Goal: Task Accomplishment & Management: Manage account settings

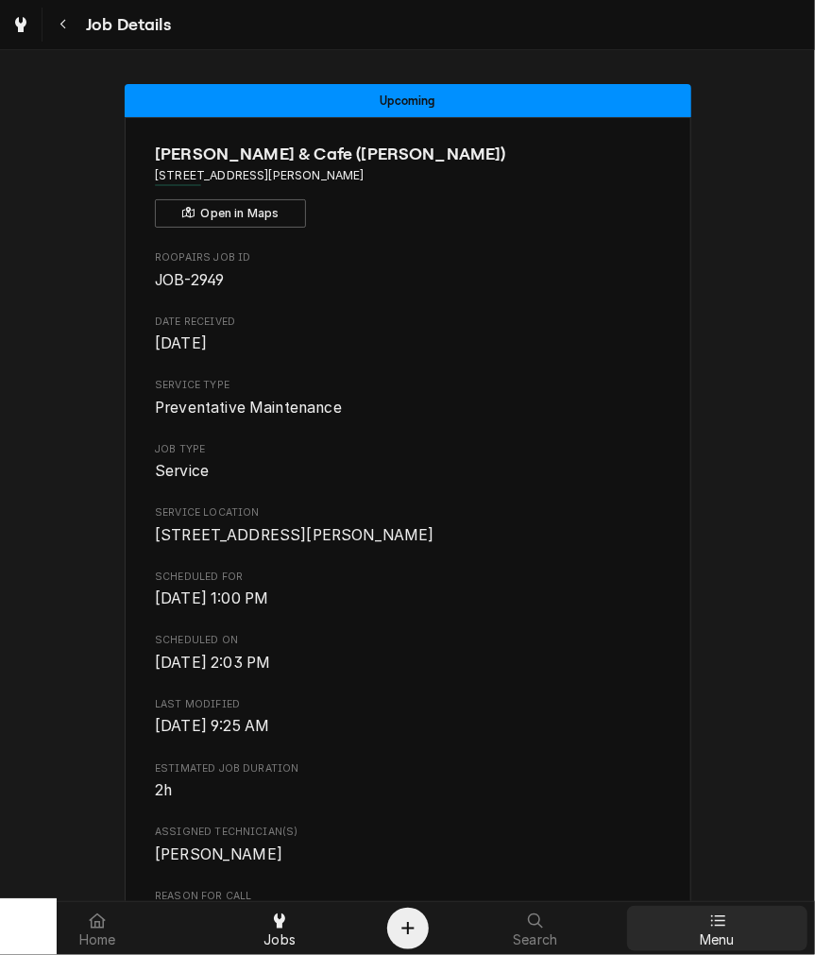
click at [725, 924] on icon at bounding box center [717, 920] width 15 height 15
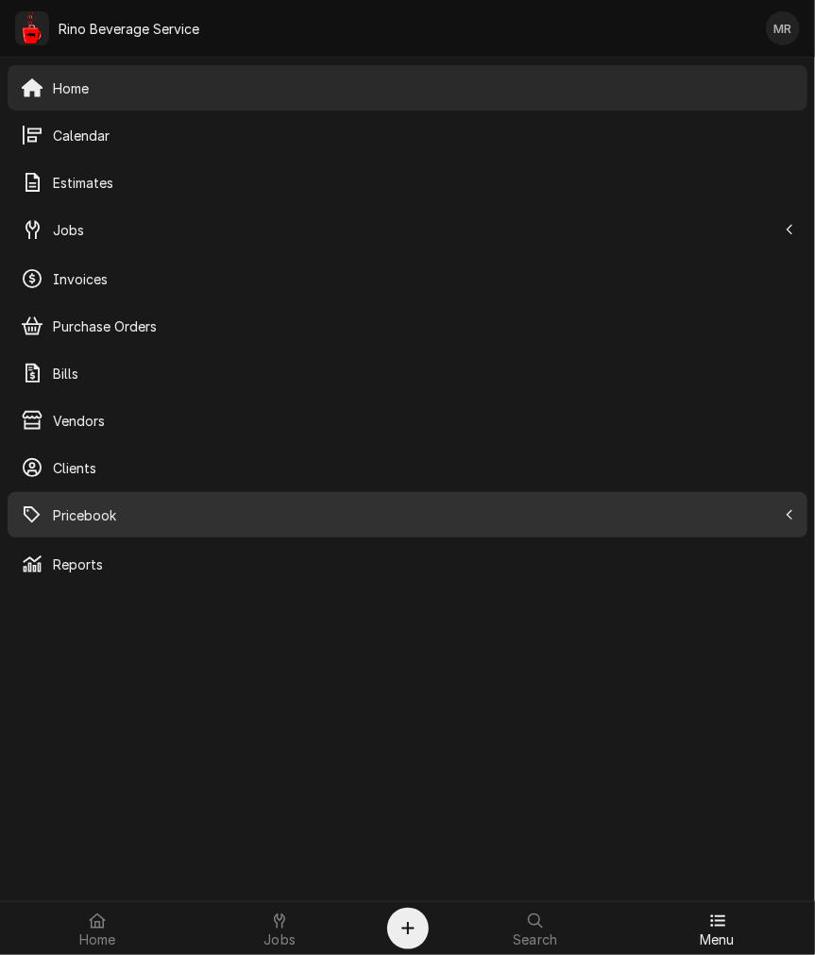
click at [49, 510] on div "Pricebook" at bounding box center [399, 514] width 756 height 23
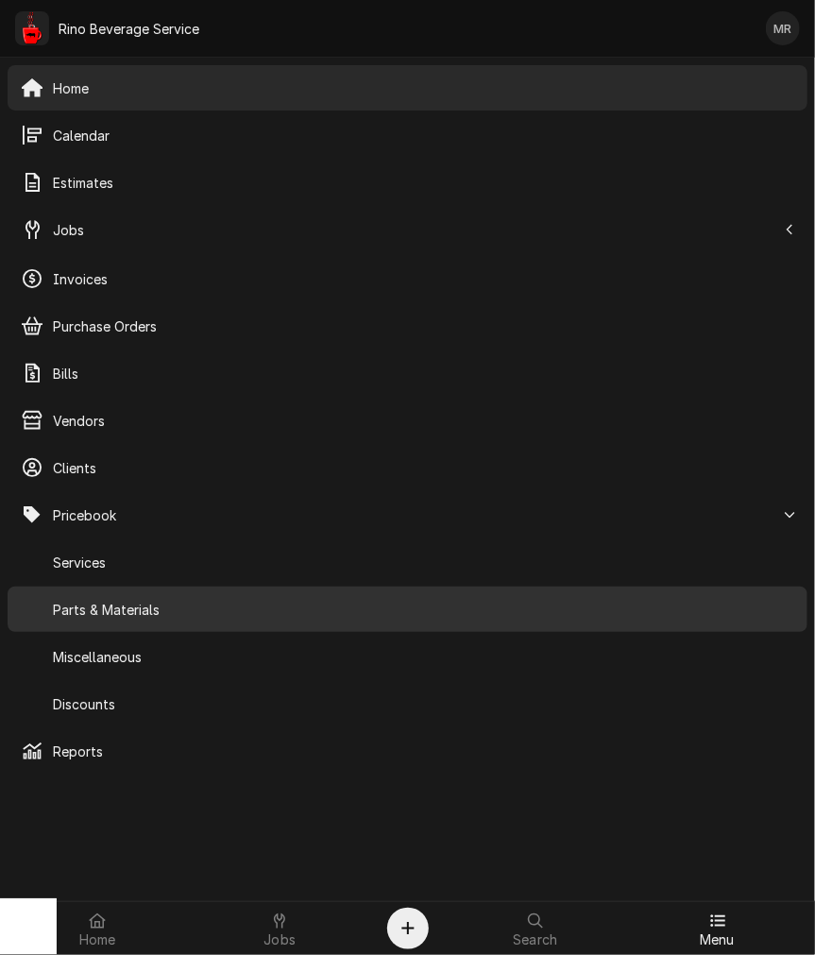
click at [92, 628] on link "Parts & Materials" at bounding box center [408, 609] width 800 height 45
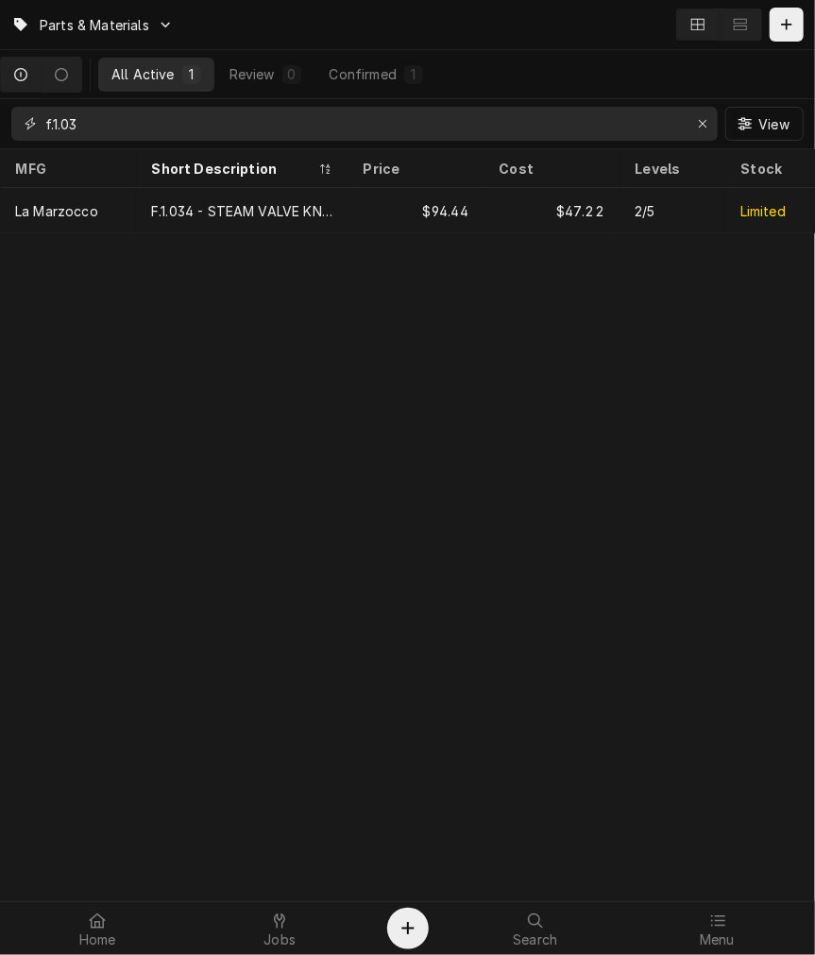
click at [85, 123] on input "f.1.03" at bounding box center [363, 124] width 637 height 34
type input "f"
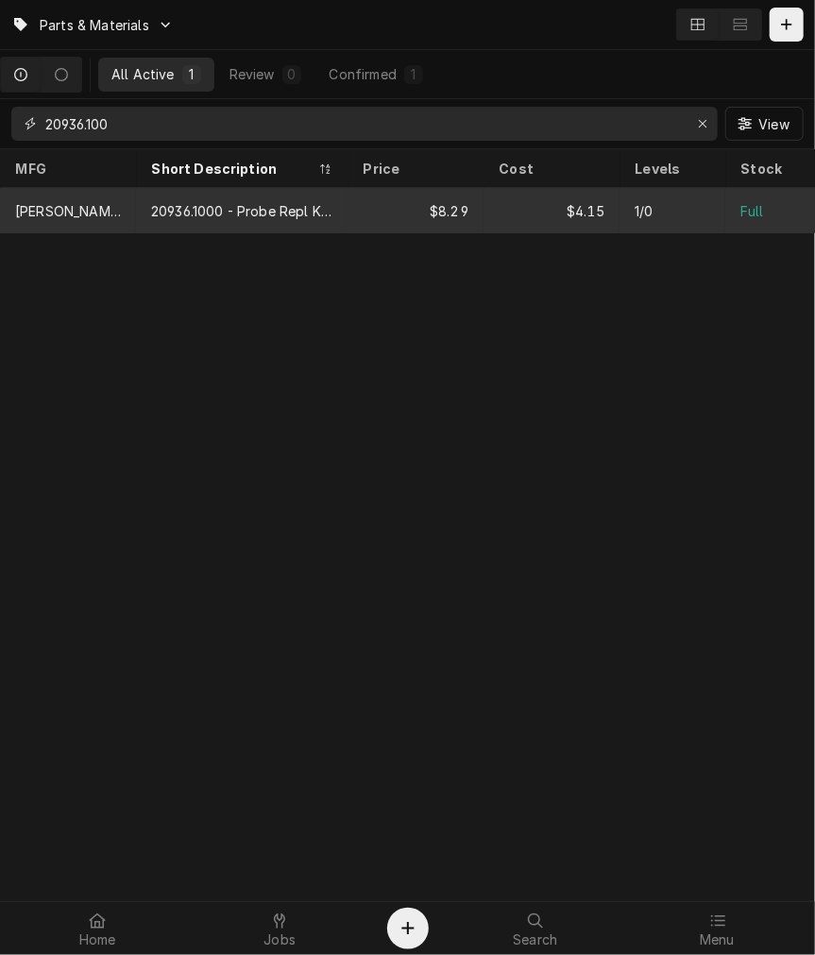
type input "20936.100"
click at [91, 192] on div "[PERSON_NAME]" at bounding box center [68, 210] width 136 height 45
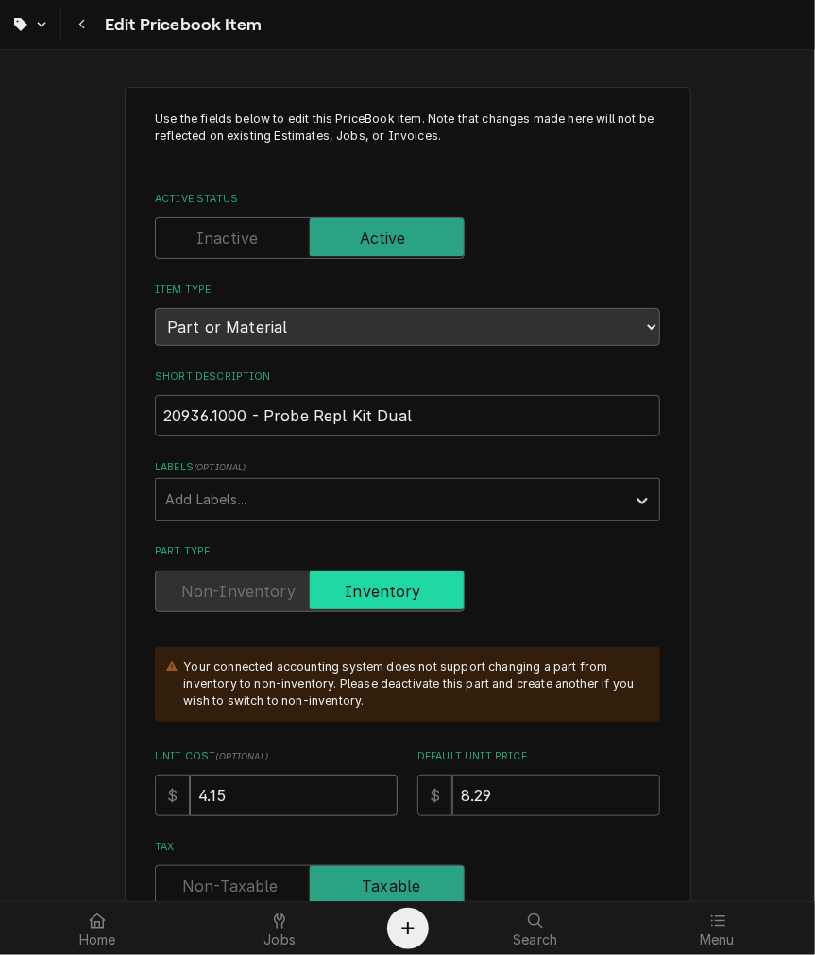
click at [230, 781] on input "4.15" at bounding box center [294, 796] width 208 height 42
type textarea "x"
type input "4.1"
type textarea "x"
type input "4"
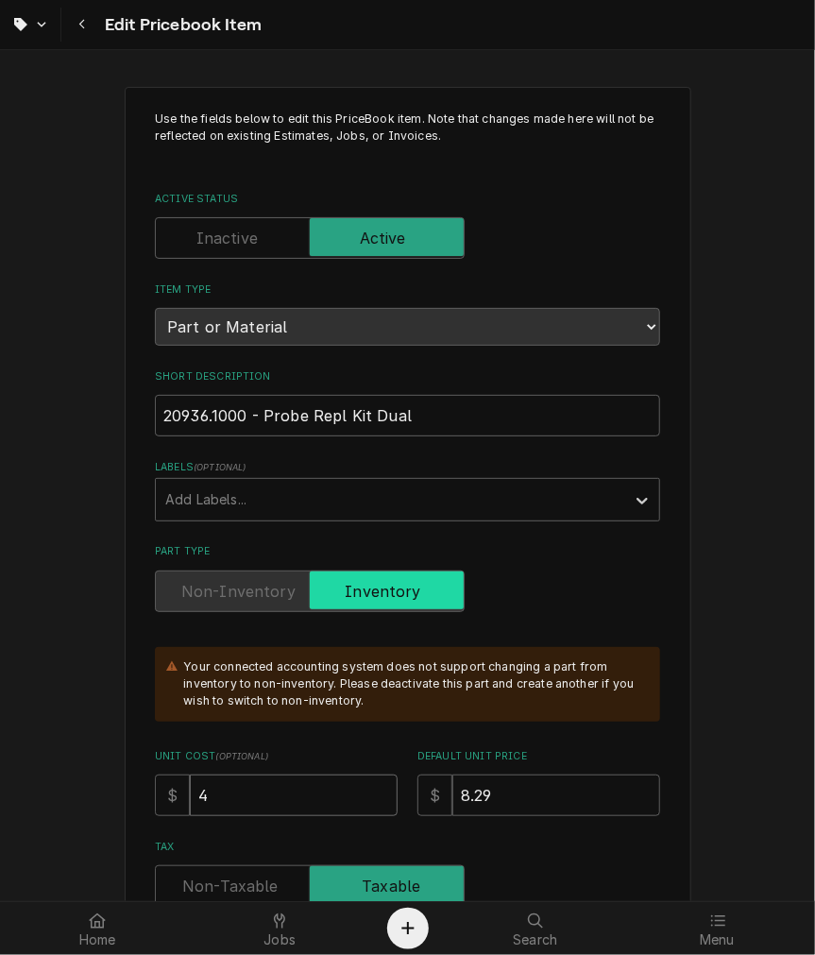
type textarea "x"
type input "4.5"
type textarea "x"
type input "4.50"
drag, startPoint x: 538, startPoint y: 811, endPoint x: 154, endPoint y: 827, distance: 384.8
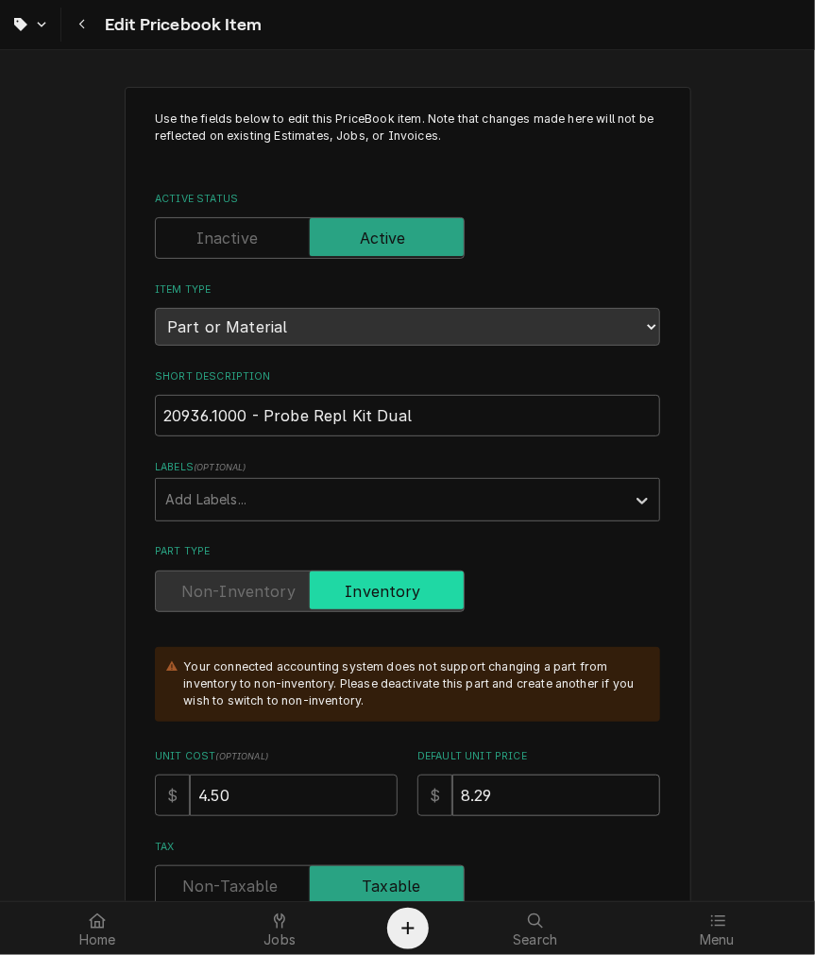
click at [210, 807] on div "Unit Cost ( optional ) $ 4.50 Default Unit Price $ 8.29" at bounding box center [407, 782] width 505 height 67
type textarea "x"
type input "9"
type textarea "x"
type input "9.0"
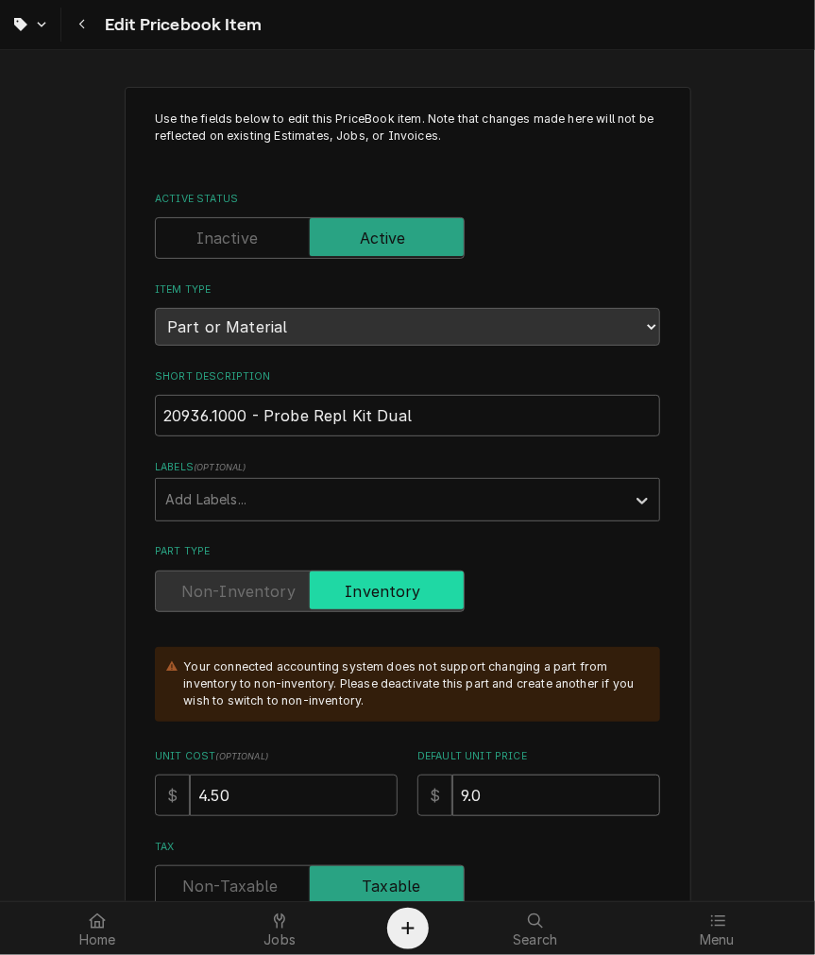
type textarea "x"
type input "9.00"
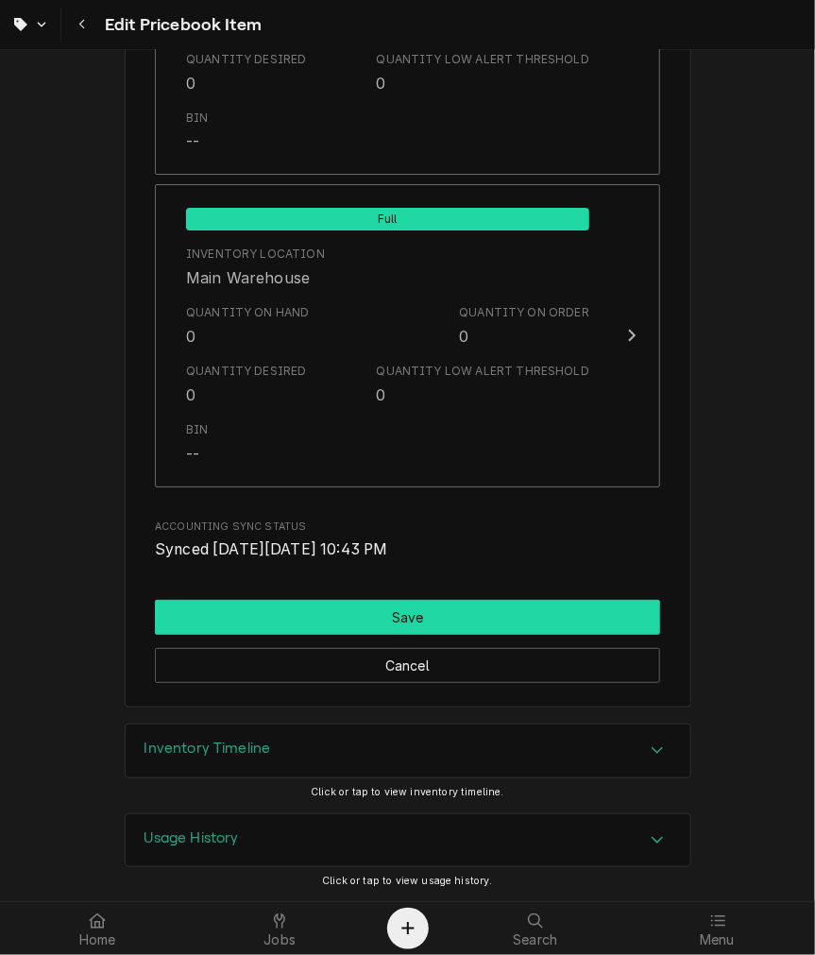
click at [255, 609] on button "Save" at bounding box center [407, 617] width 505 height 35
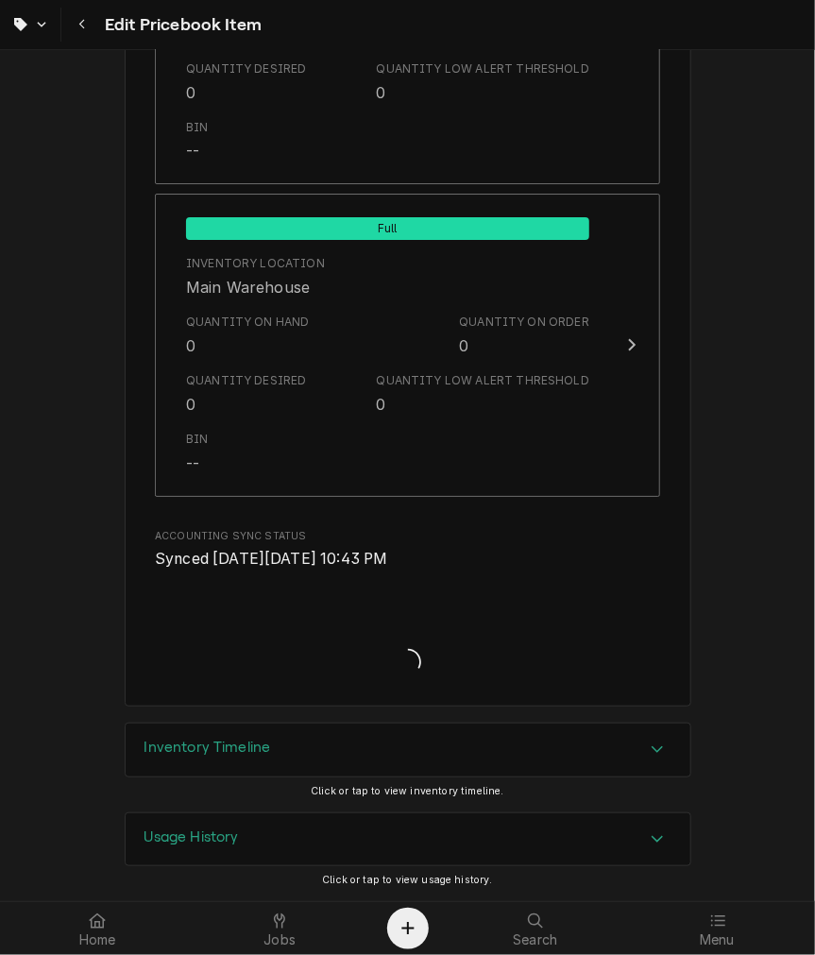
scroll to position [2234, 0]
type textarea "x"
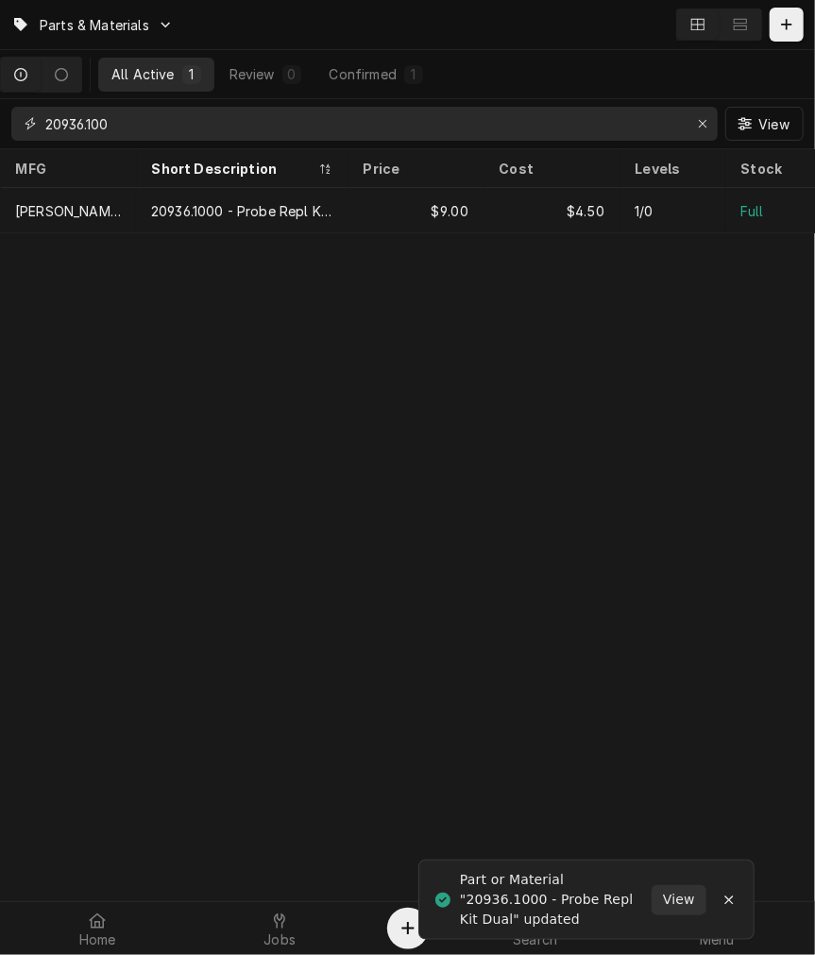
drag, startPoint x: 201, startPoint y: 118, endPoint x: -640, endPoint y: 105, distance: 841.8
click at [0, 105] on html "Parts & Materials All Active 1 Review 0 Confirmed 1 20936.100 View MFG Short De…" at bounding box center [407, 477] width 815 height 955
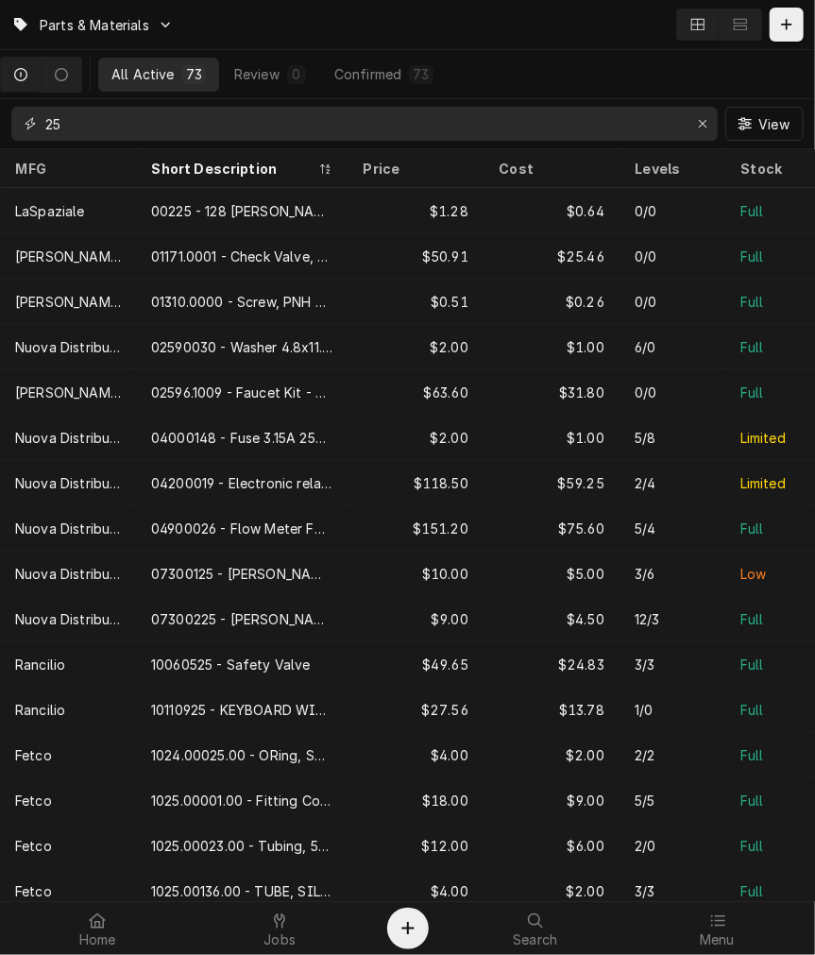
type input "2"
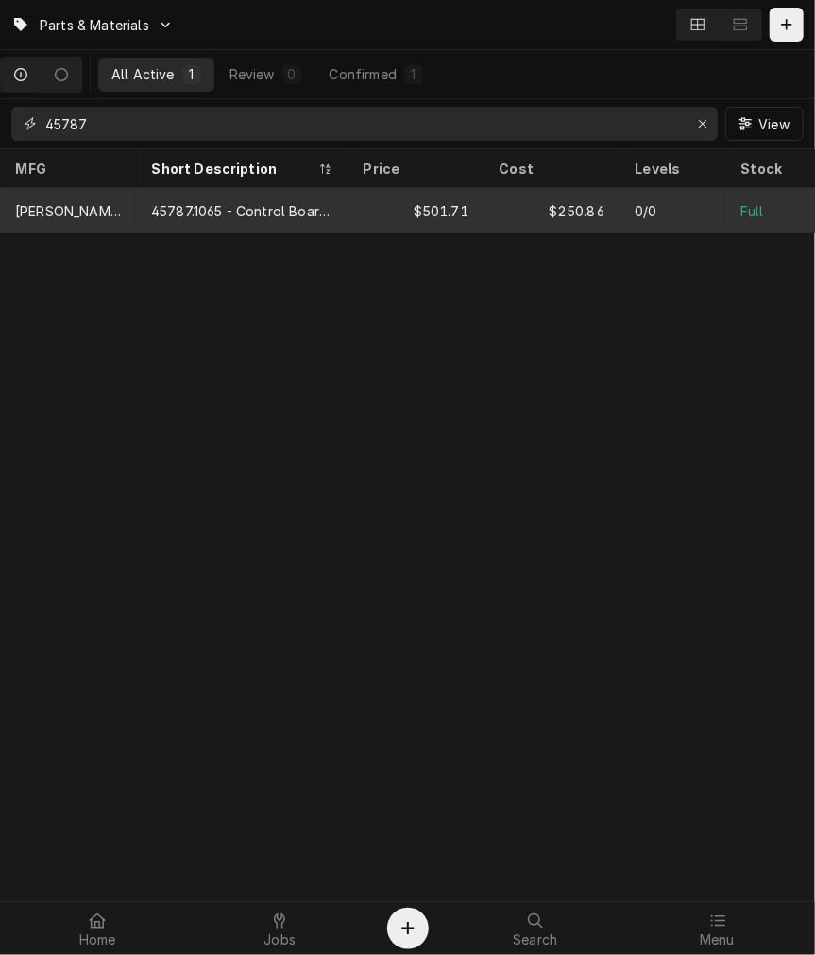
type input "45787"
click at [297, 220] on div "45787.1065 - Control Board Assembly, Titan Dual/Single" at bounding box center [242, 210] width 212 height 45
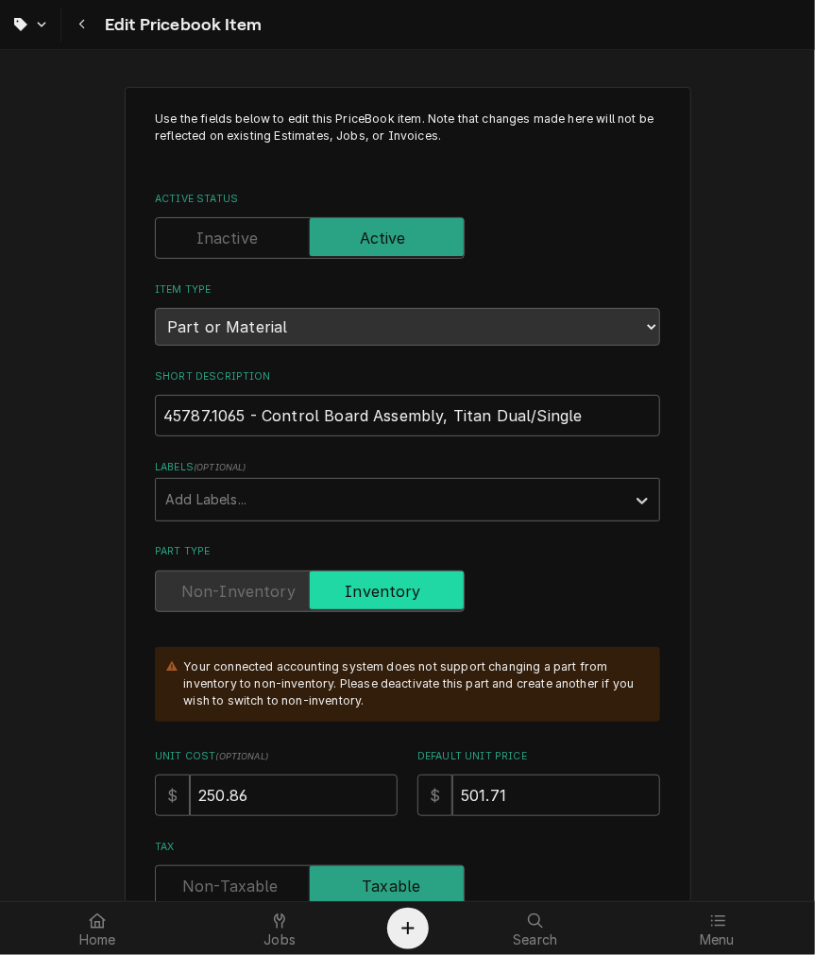
scroll to position [175, 0]
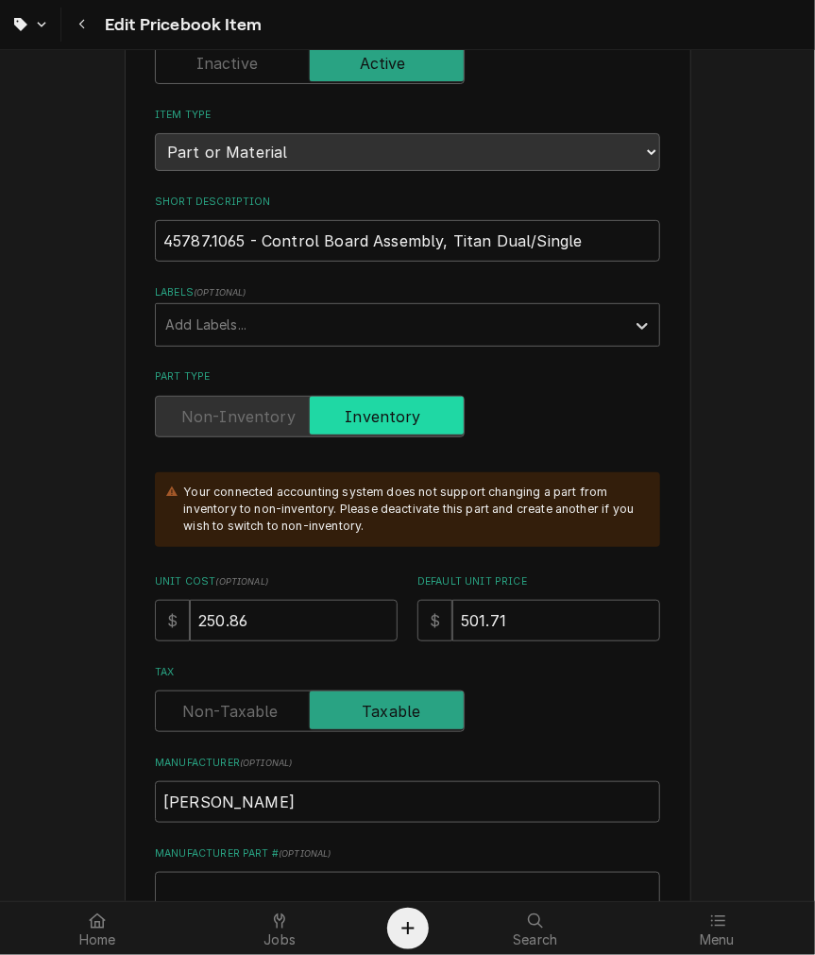
click at [316, 586] on label "Unit Cost ( optional )" at bounding box center [276, 581] width 243 height 15
click at [316, 600] on input "250.86" at bounding box center [294, 621] width 208 height 42
click at [302, 627] on input "250.86" at bounding box center [294, 621] width 208 height 42
type textarea "x"
type input "250.8"
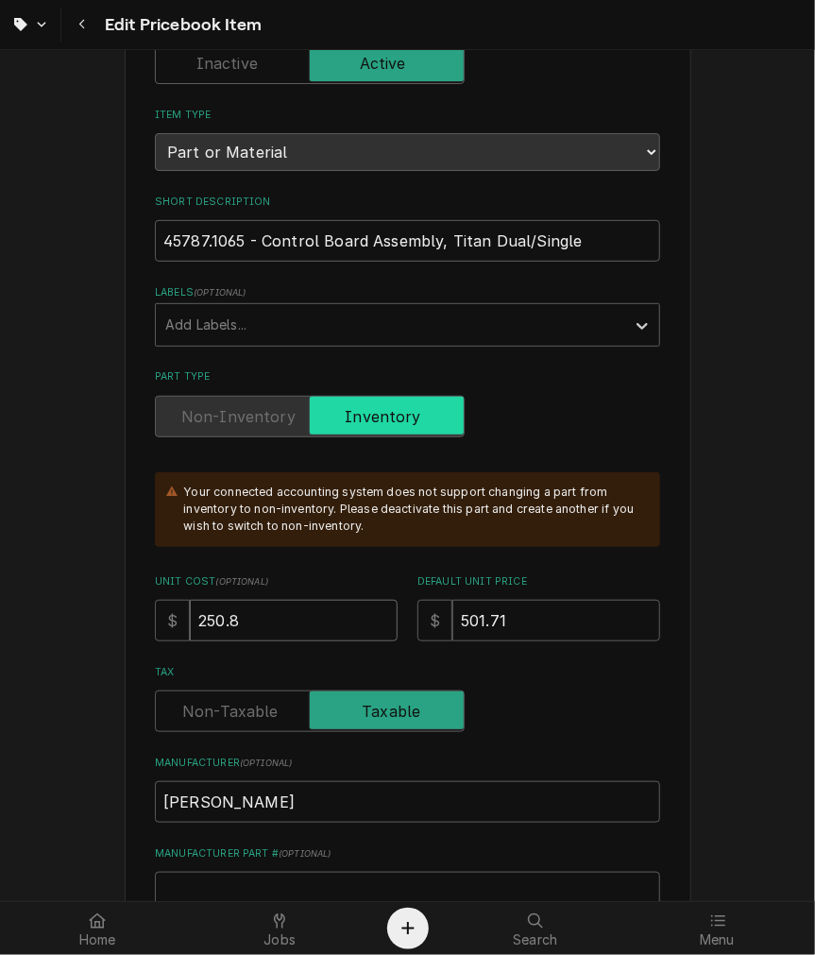
type textarea "x"
type input "250.85"
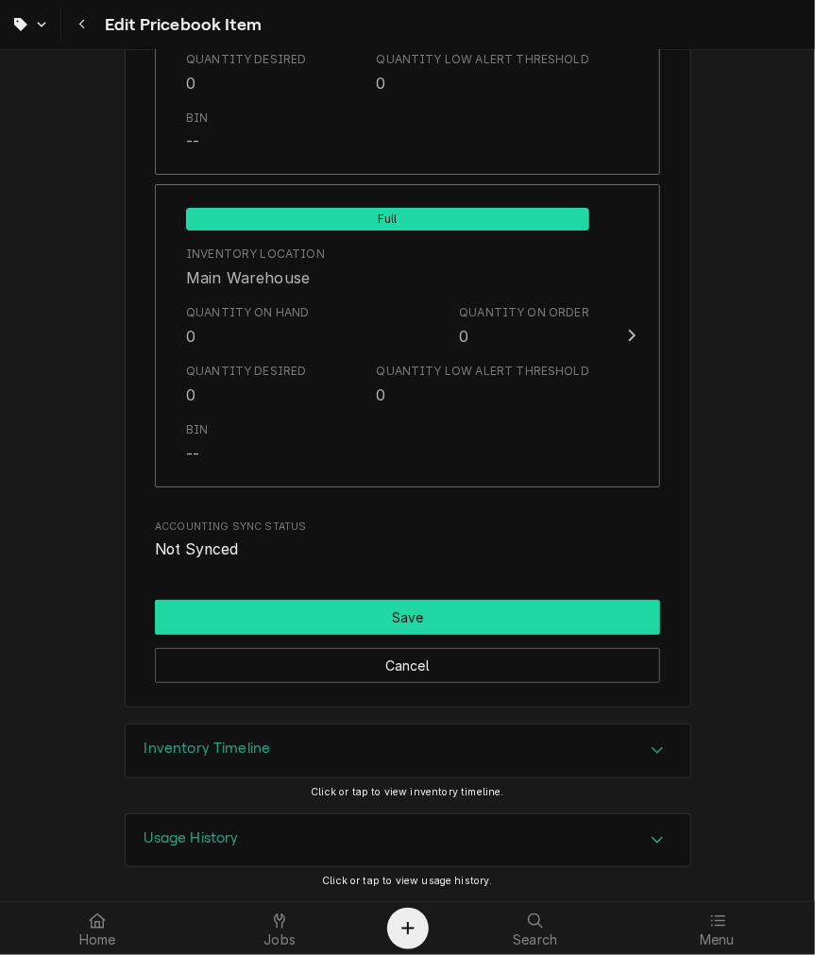
click at [280, 616] on button "Save" at bounding box center [407, 617] width 505 height 35
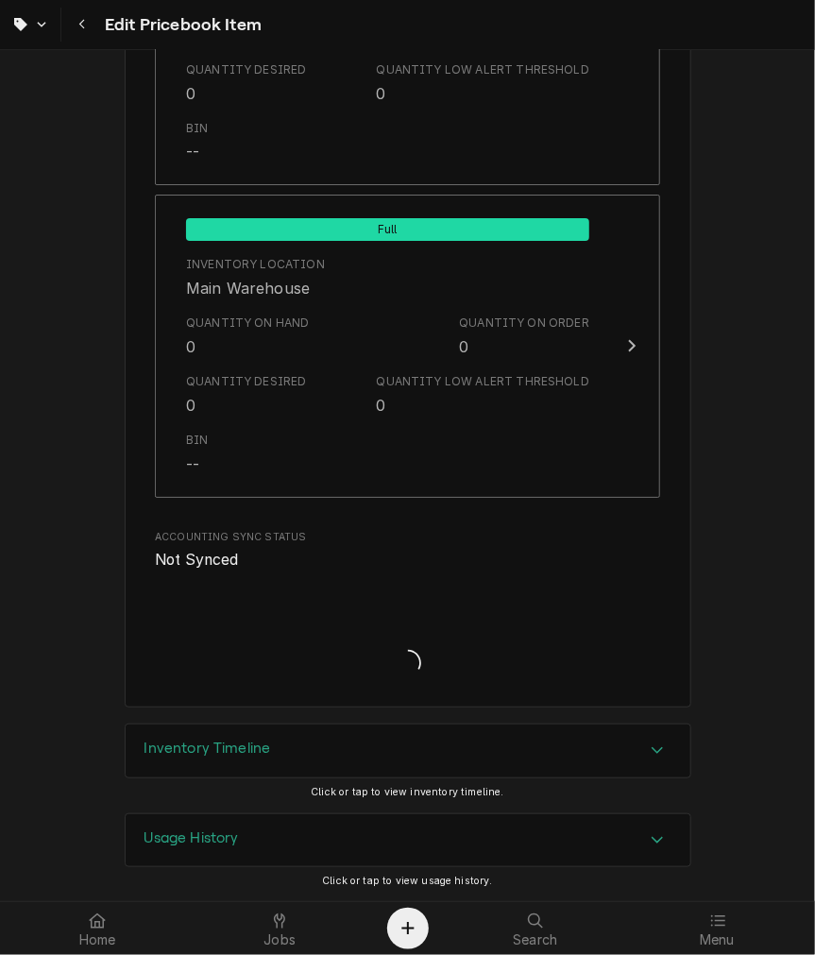
type textarea "x"
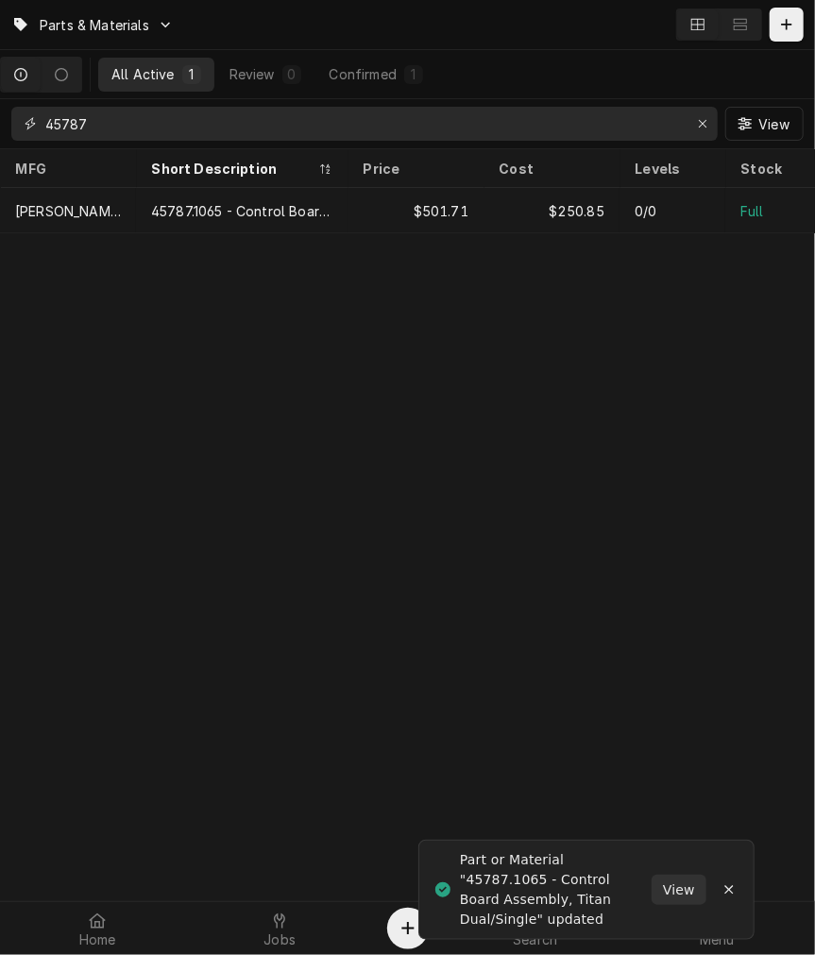
click at [195, 133] on input "45787" at bounding box center [363, 124] width 637 height 34
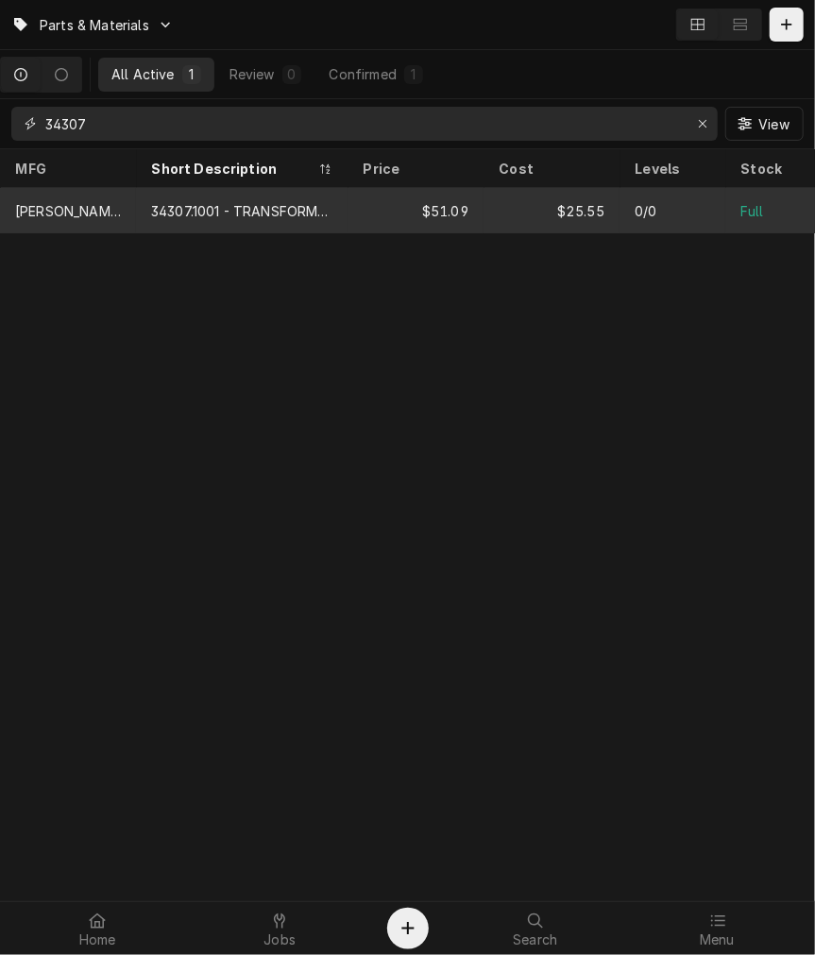
type input "34307"
click at [212, 230] on tr "Bunn 34307.1001 - TRANSFORMER, PRIMARY 120V SECONDARY 12V, 10VA $51.09 $25.55 0…" at bounding box center [725, 210] width 1451 height 45
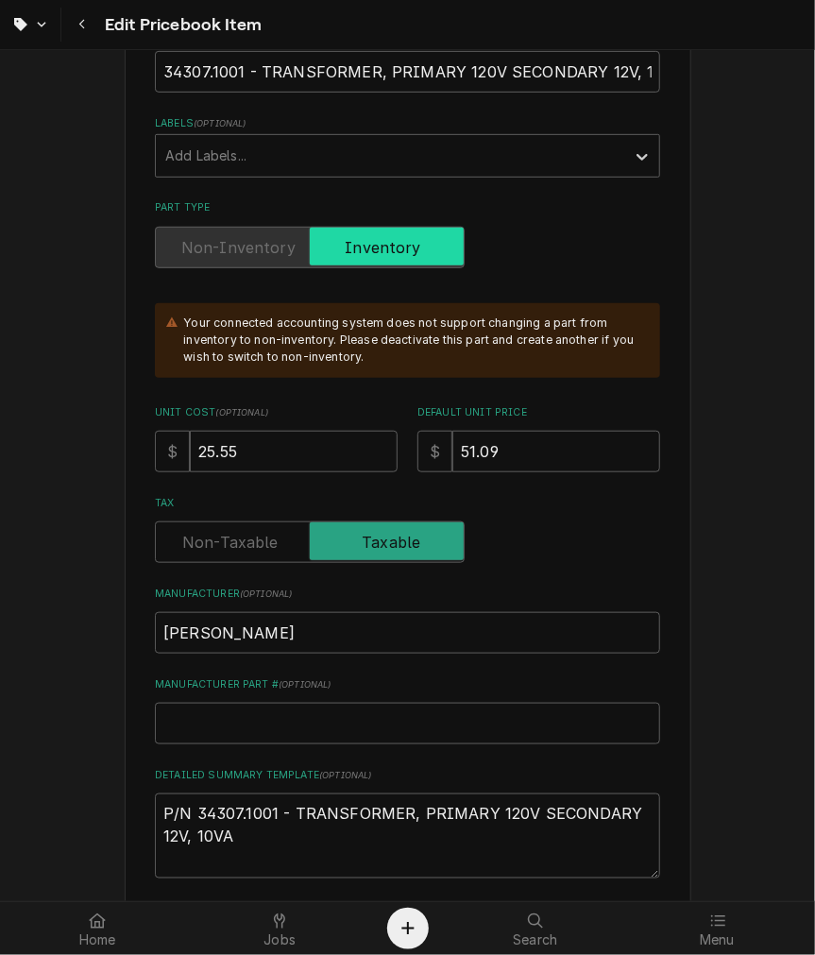
scroll to position [175, 0]
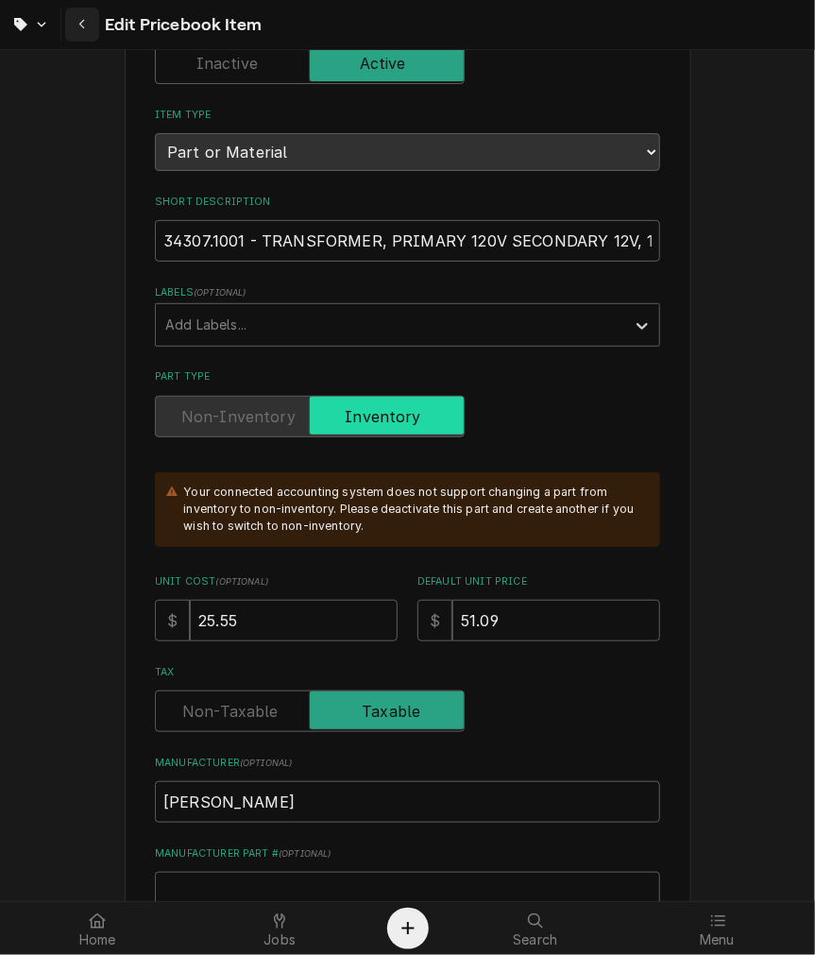
click at [81, 15] on div "Navigate back" at bounding box center [82, 24] width 19 height 19
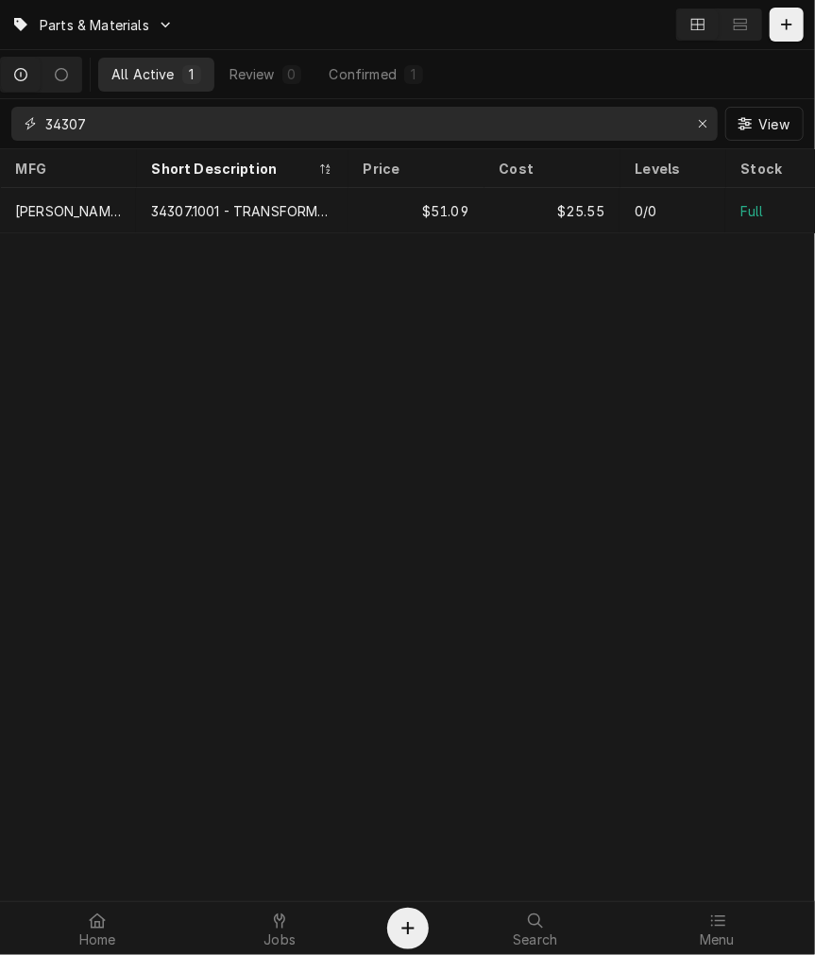
click at [145, 119] on input "34307" at bounding box center [363, 124] width 637 height 34
type input "3"
type input "9487"
click at [105, 213] on div "[PERSON_NAME]" at bounding box center [68, 210] width 136 height 45
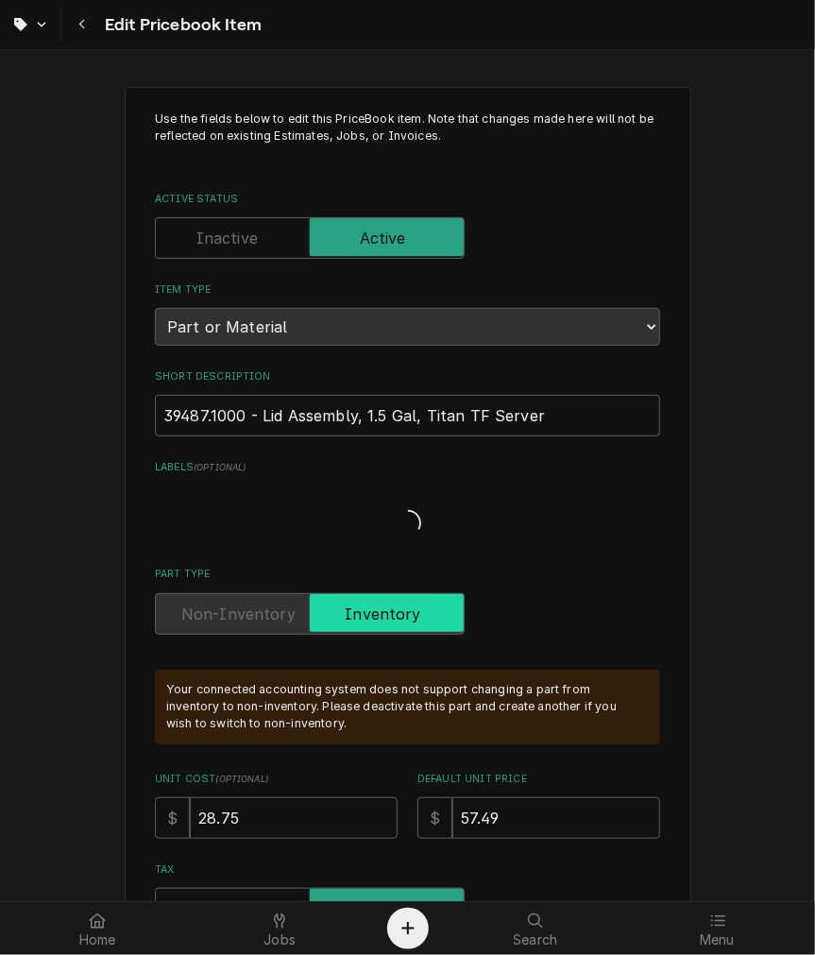
type textarea "x"
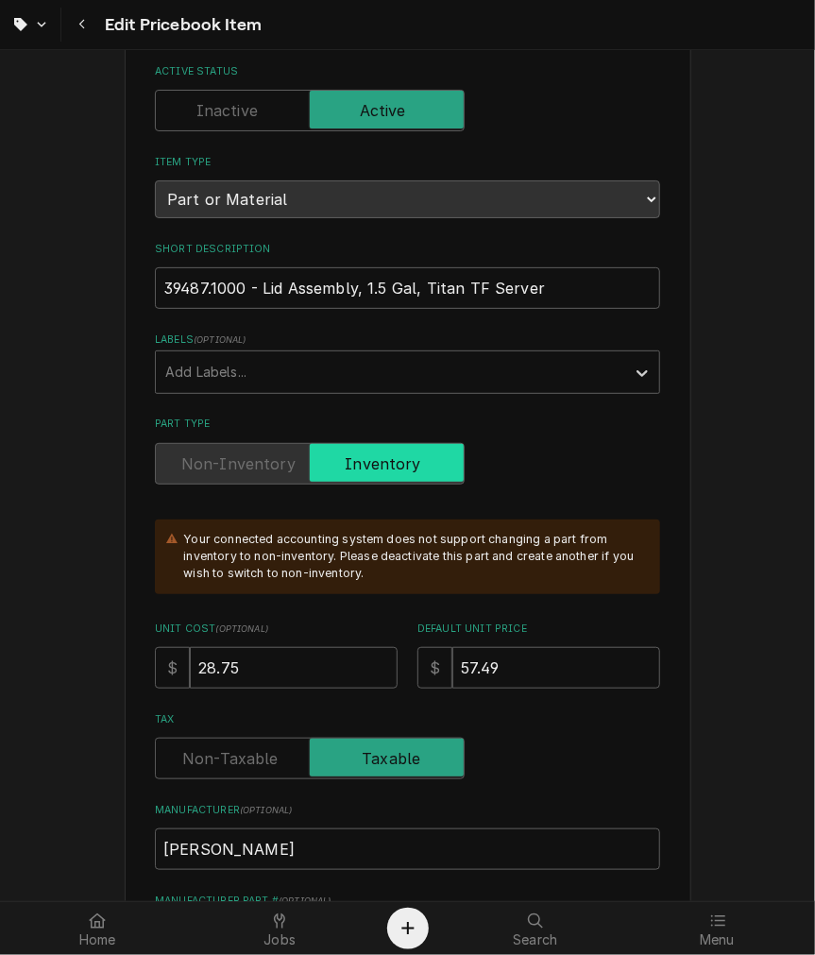
scroll to position [175, 0]
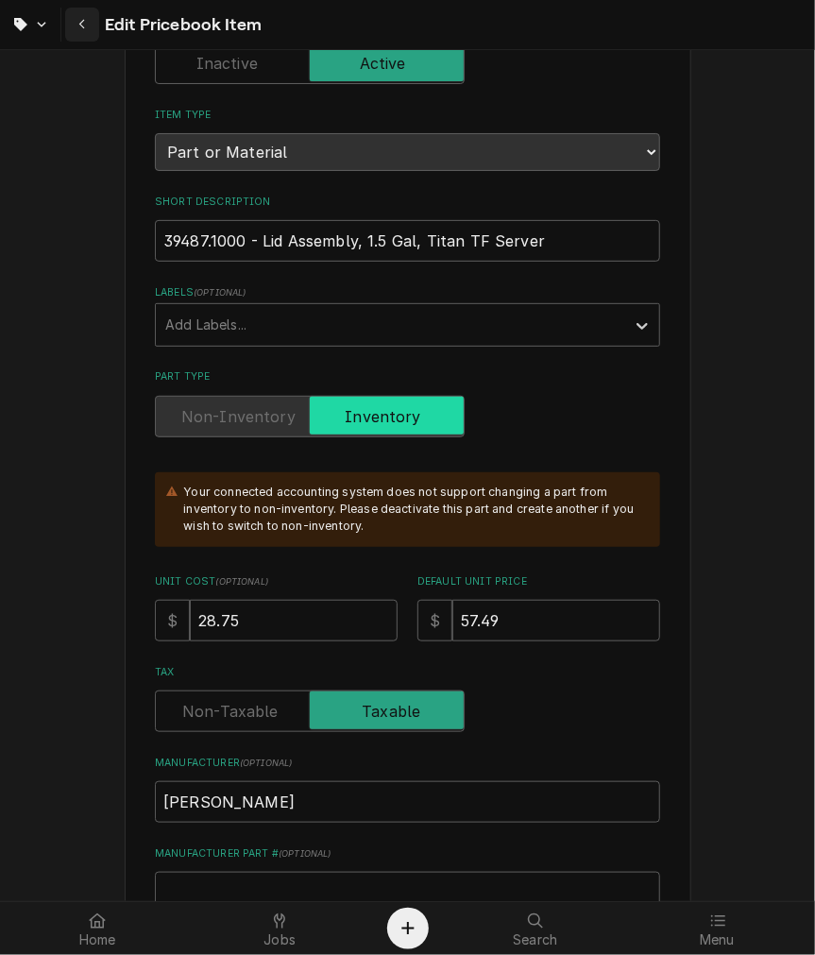
click at [94, 26] on button "Navigate back" at bounding box center [82, 25] width 34 height 34
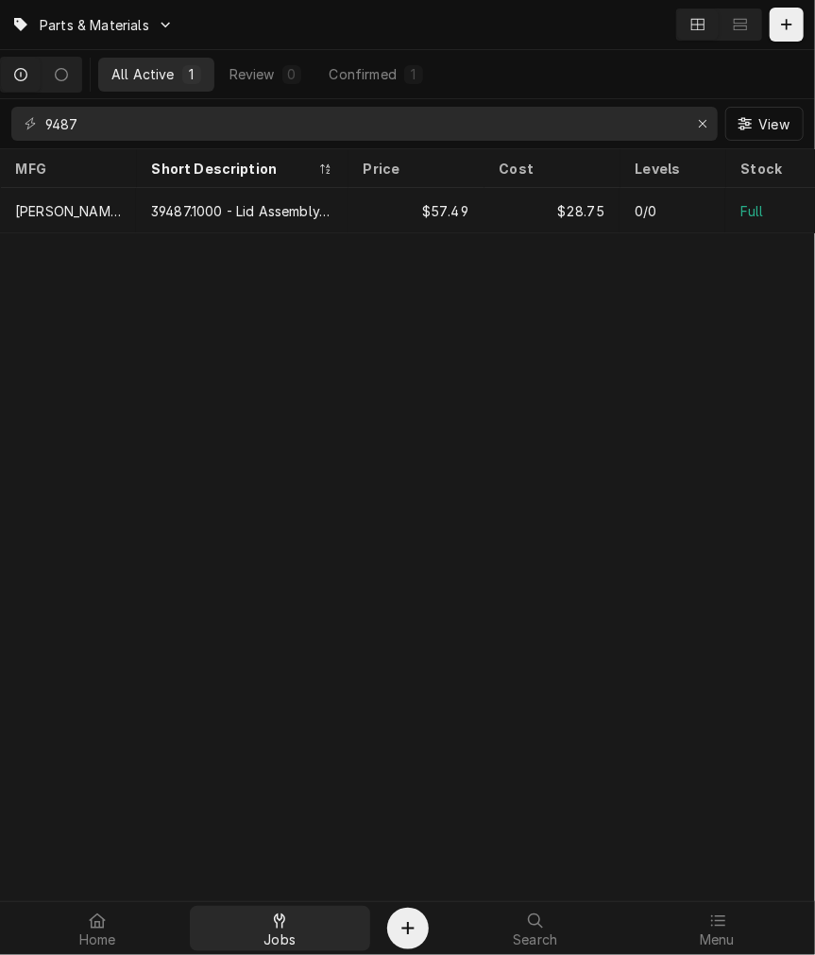
click at [302, 935] on div "Jobs" at bounding box center [280, 929] width 173 height 38
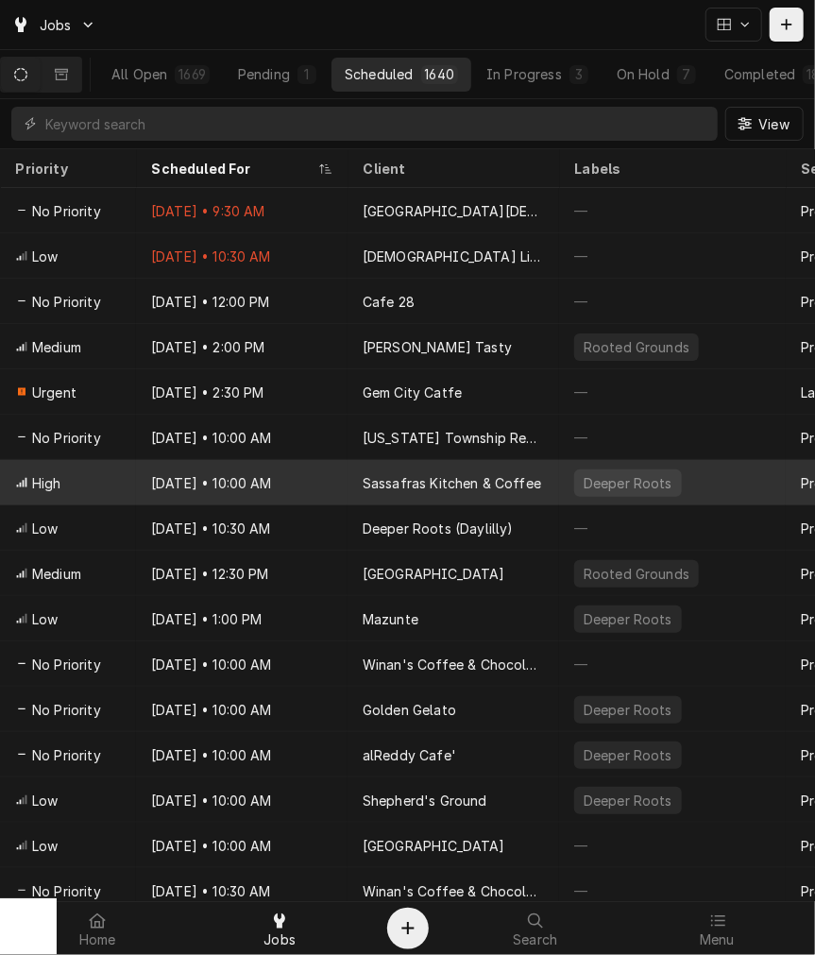
click at [410, 485] on div "Sassafras Kitchen & Coffee" at bounding box center [452, 483] width 179 height 20
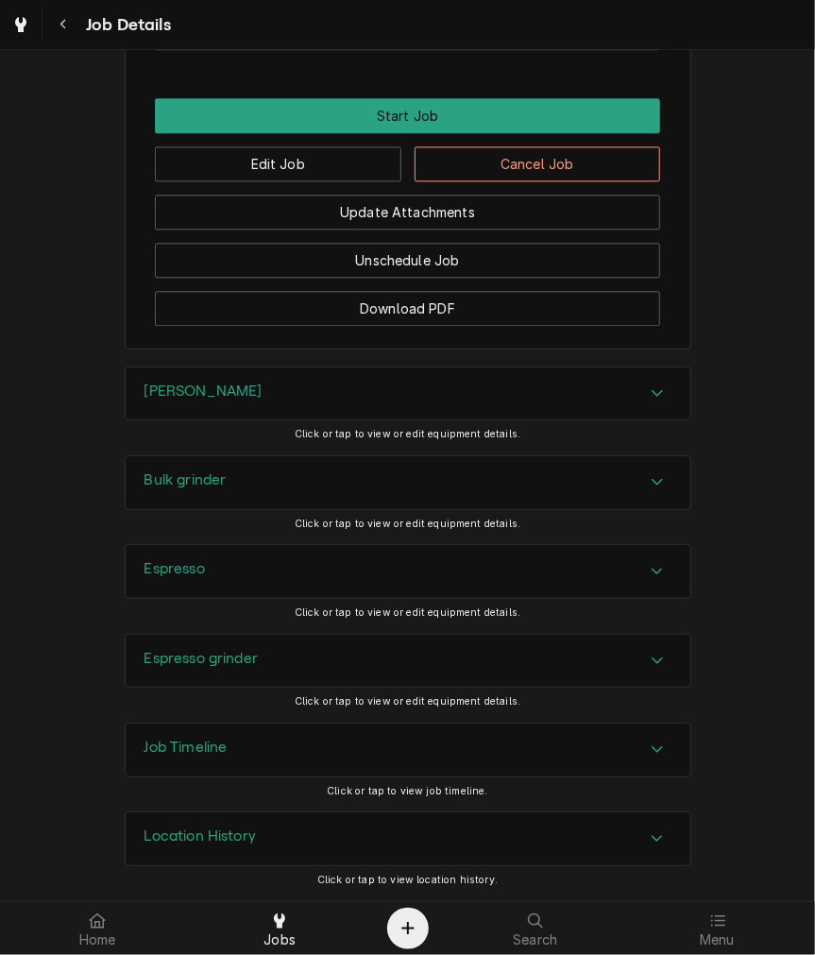
scroll to position [1508, 0]
click at [222, 836] on h3 "Location History" at bounding box center [201, 837] width 112 height 18
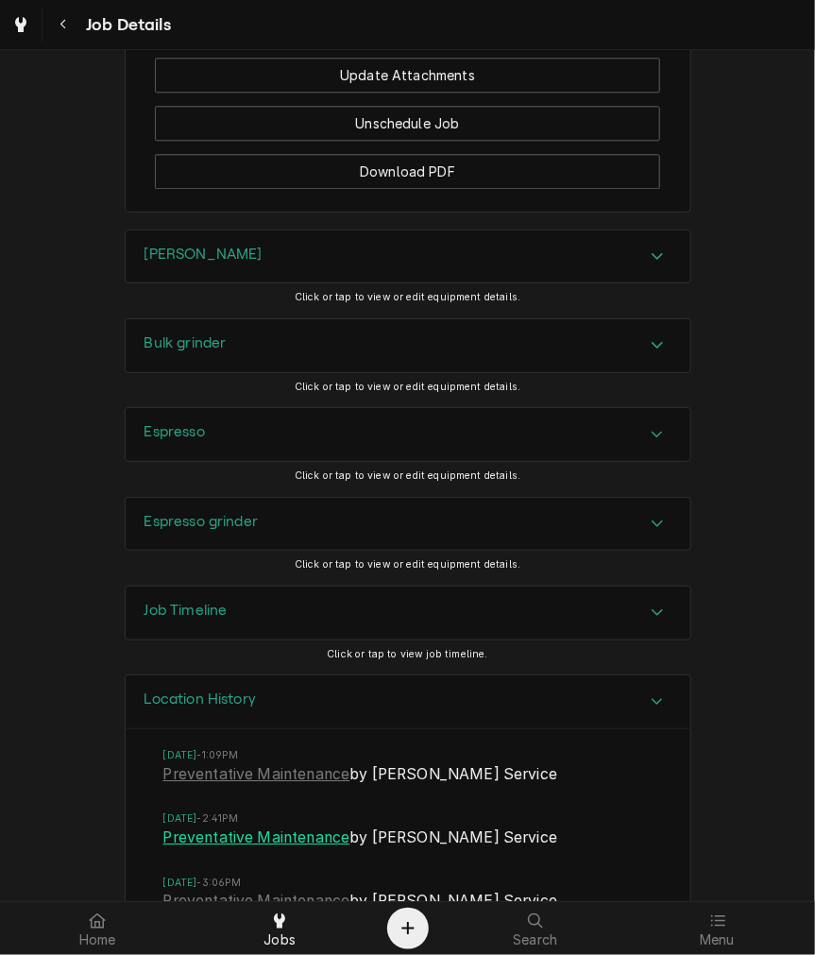
scroll to position [1704, 0]
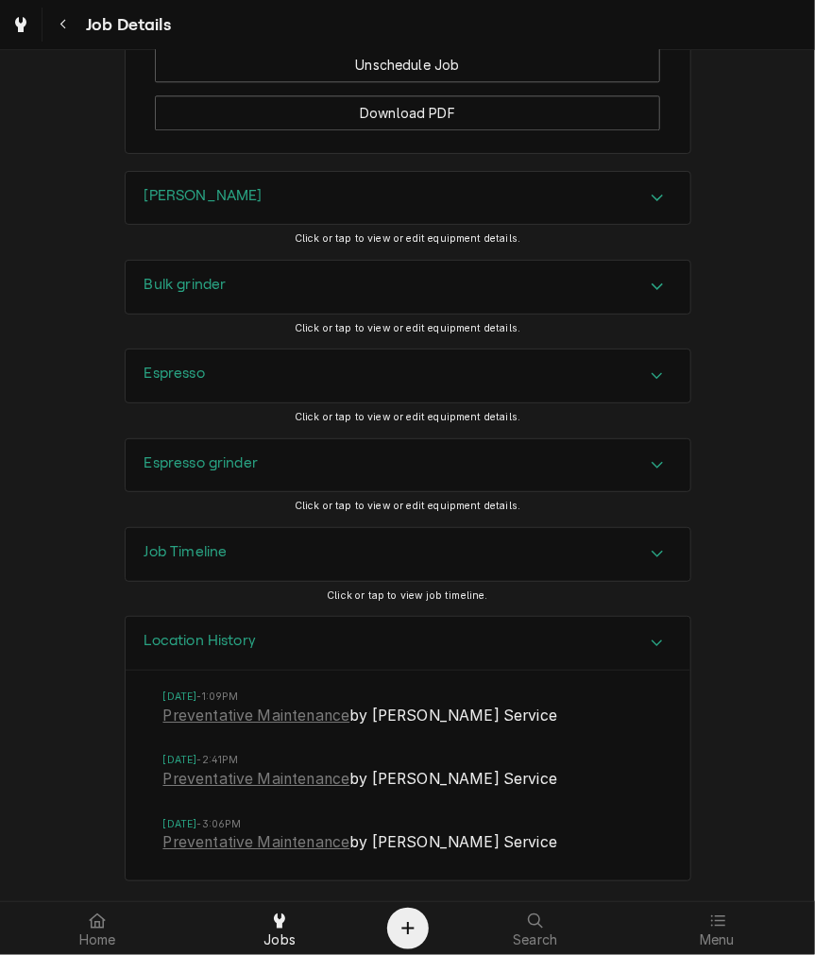
click at [489, 559] on div "Job Timeline" at bounding box center [408, 554] width 565 height 53
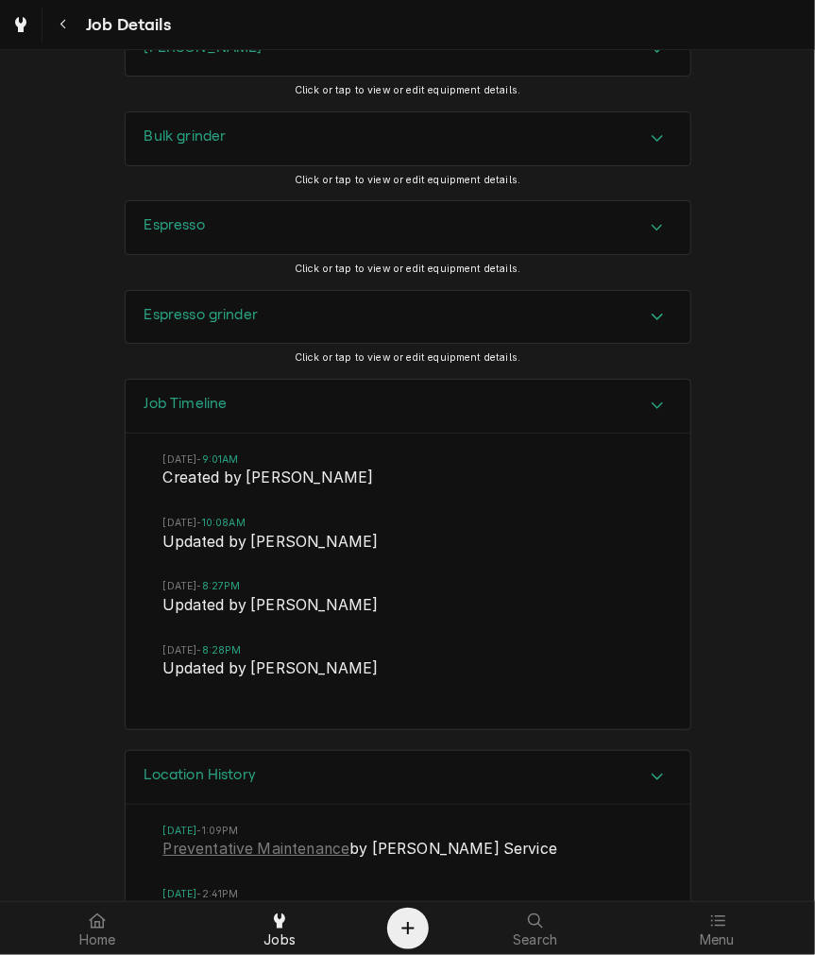
scroll to position [1880, 0]
